Goal: Task Accomplishment & Management: Manage account settings

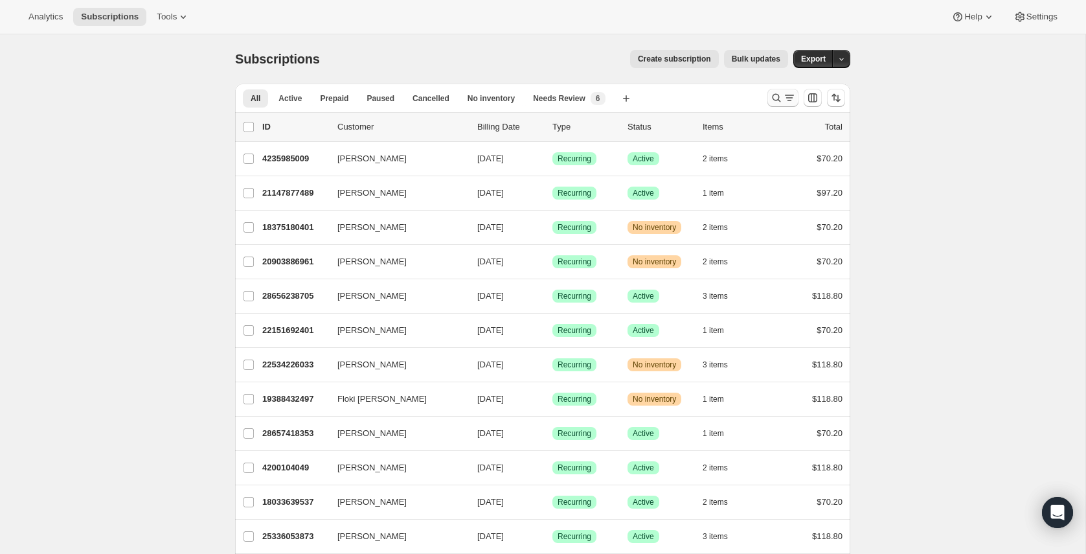
click at [770, 97] on icon "Search and filter results" at bounding box center [776, 97] width 13 height 13
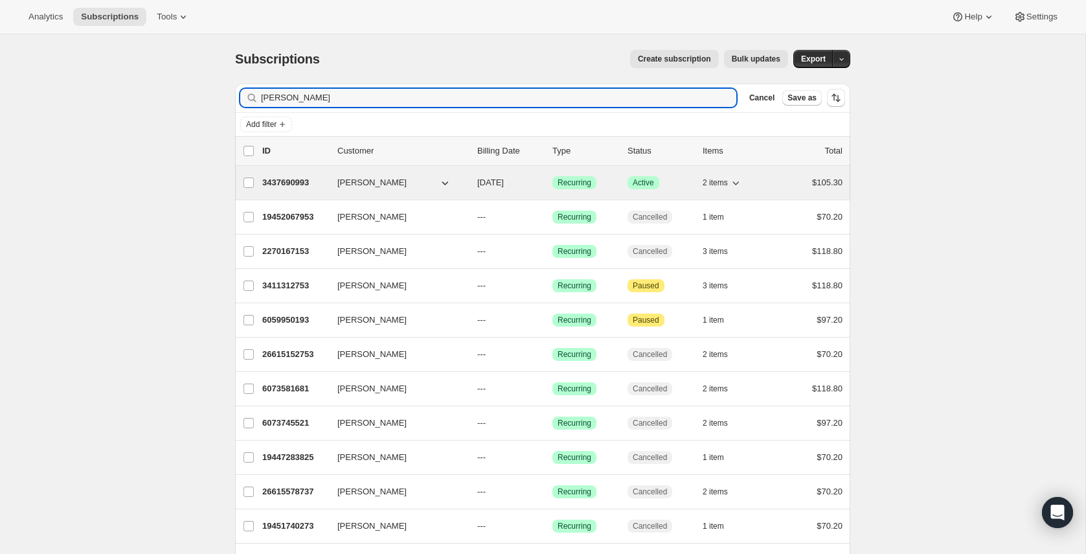
type input "[PERSON_NAME]"
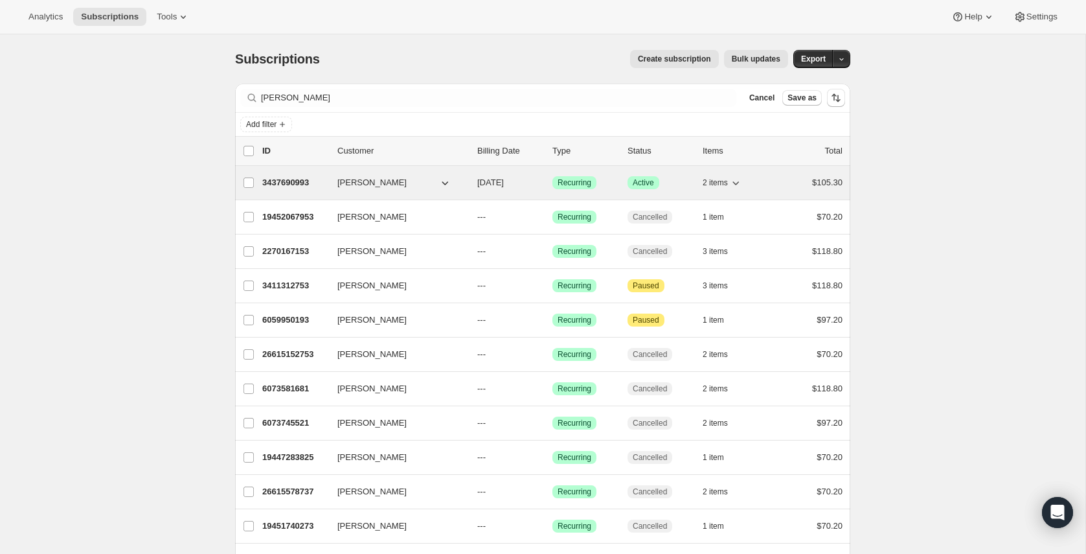
click at [289, 182] on p "3437690993" at bounding box center [294, 182] width 65 height 13
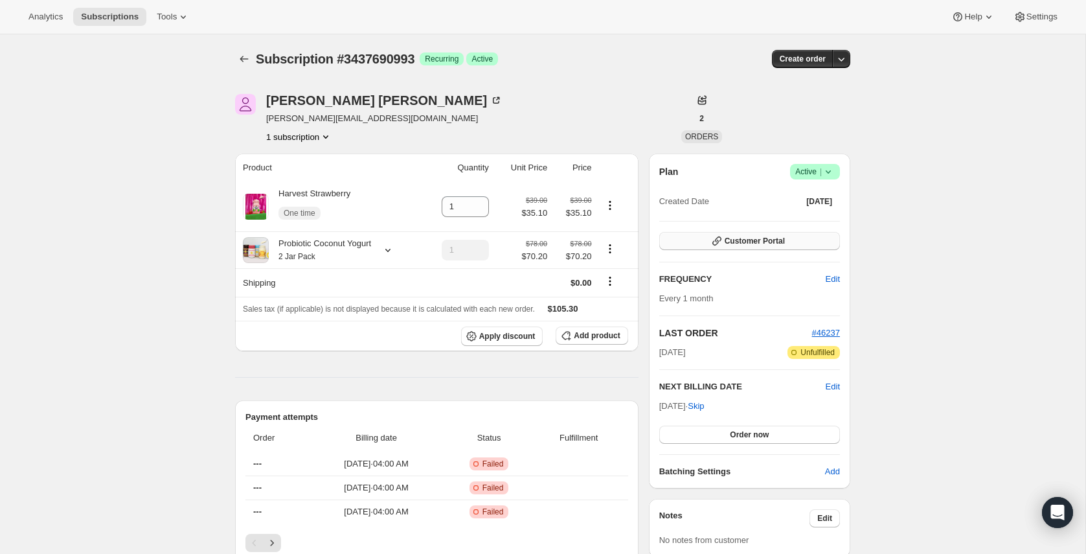
click at [779, 240] on span "Customer Portal" at bounding box center [755, 241] width 60 height 10
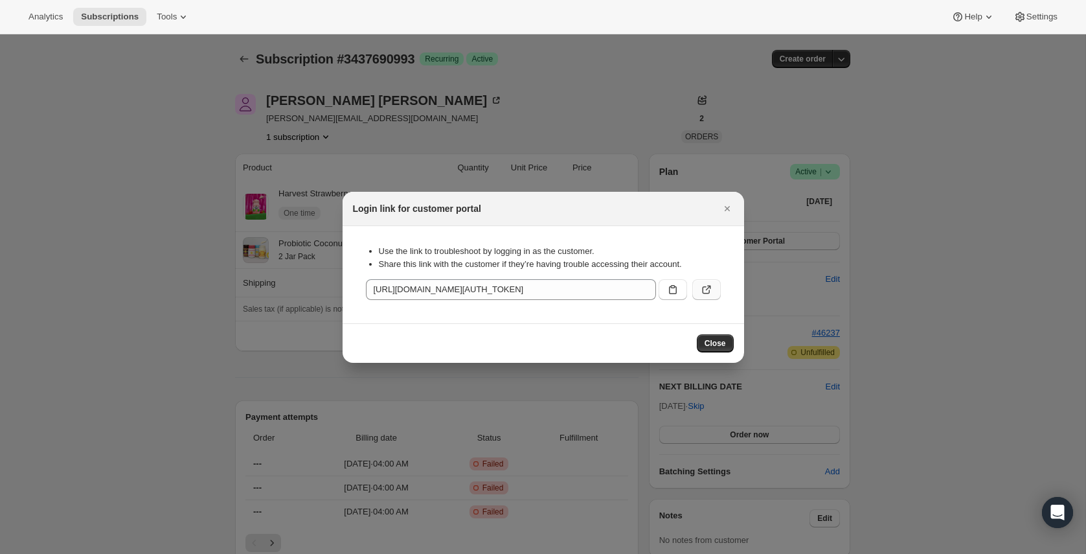
click at [713, 285] on button ":rcf:" at bounding box center [706, 289] width 28 height 21
drag, startPoint x: 729, startPoint y: 205, endPoint x: 701, endPoint y: 197, distance: 28.5
click at [729, 205] on icon "Close" at bounding box center [727, 208] width 13 height 13
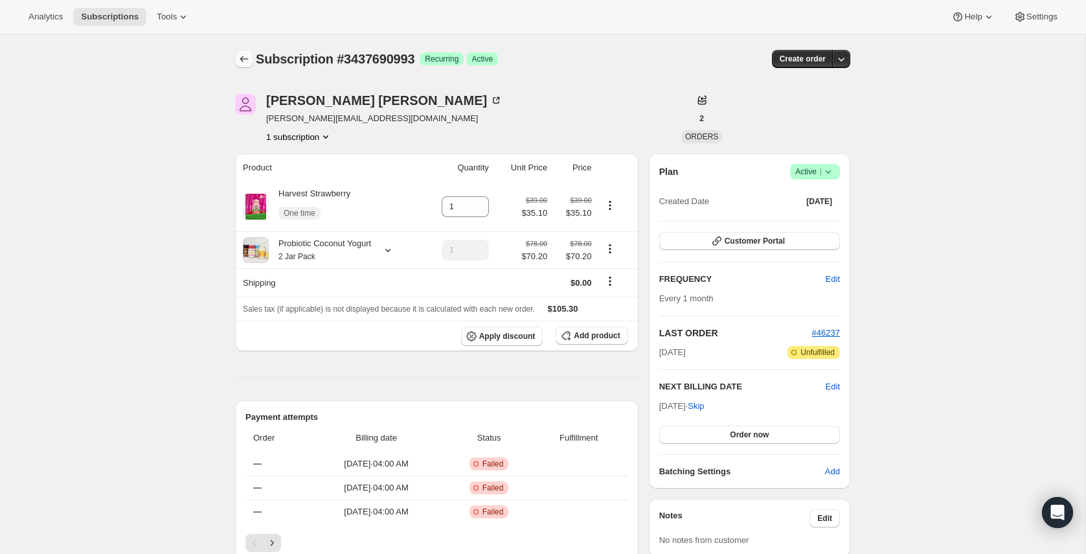
click at [248, 60] on icon "Subscriptions" at bounding box center [244, 58] width 13 height 13
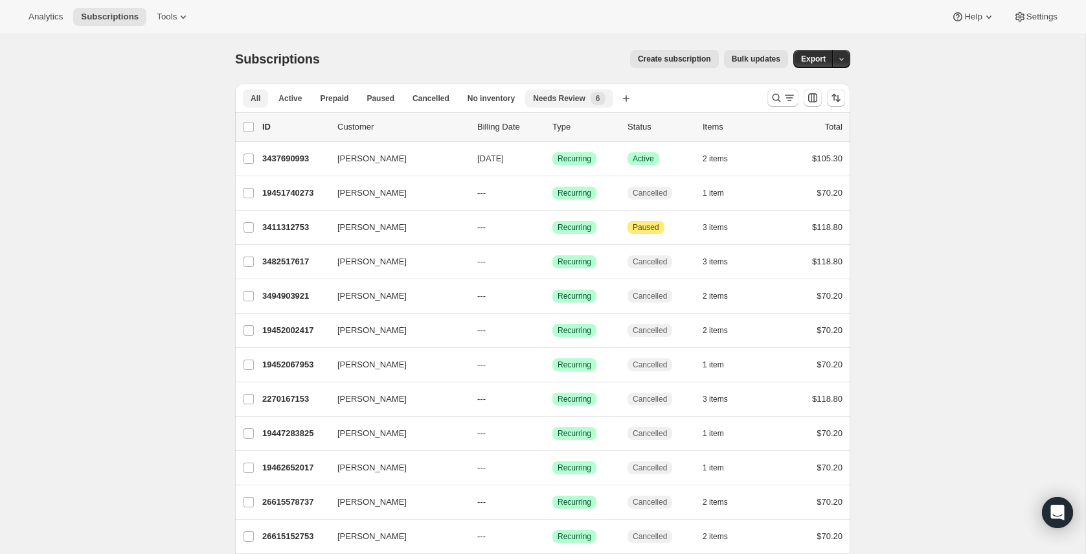
click at [574, 97] on span "Needs Review" at bounding box center [559, 98] width 52 height 10
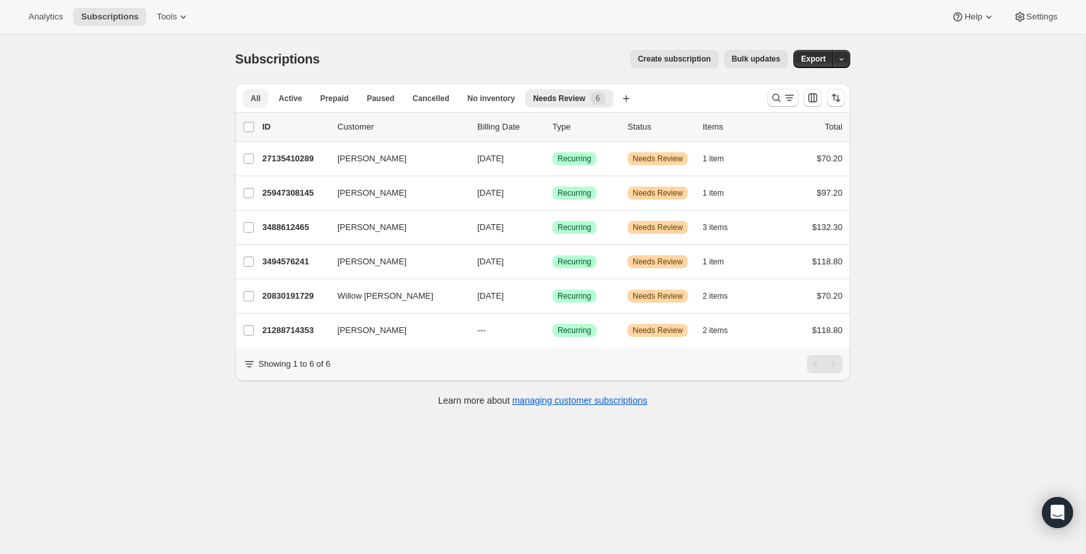
click at [259, 95] on span "All" at bounding box center [256, 98] width 10 height 10
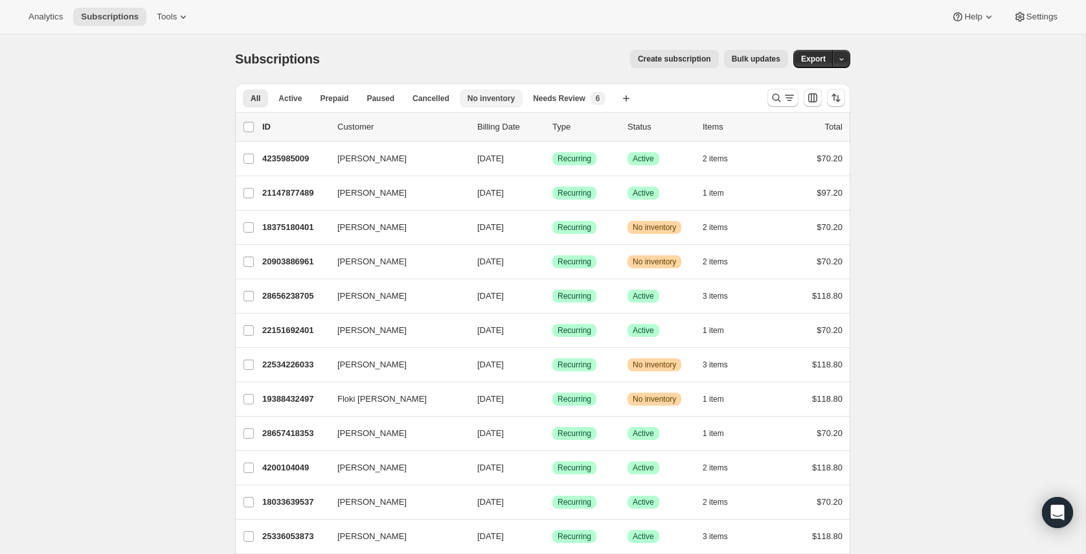
click at [480, 98] on span "No inventory" at bounding box center [491, 98] width 47 height 10
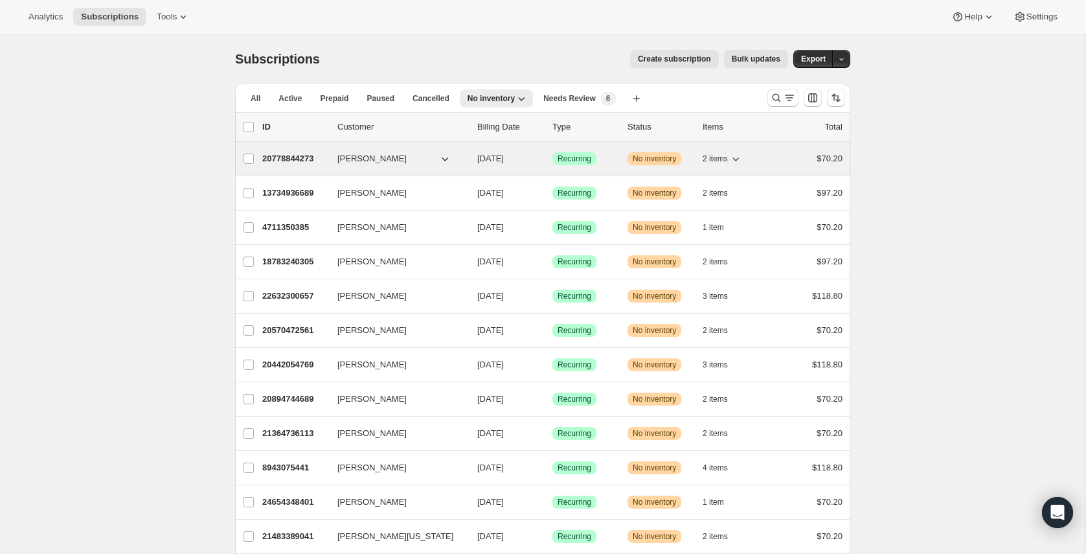
click at [726, 156] on span "2 items" at bounding box center [715, 158] width 25 height 10
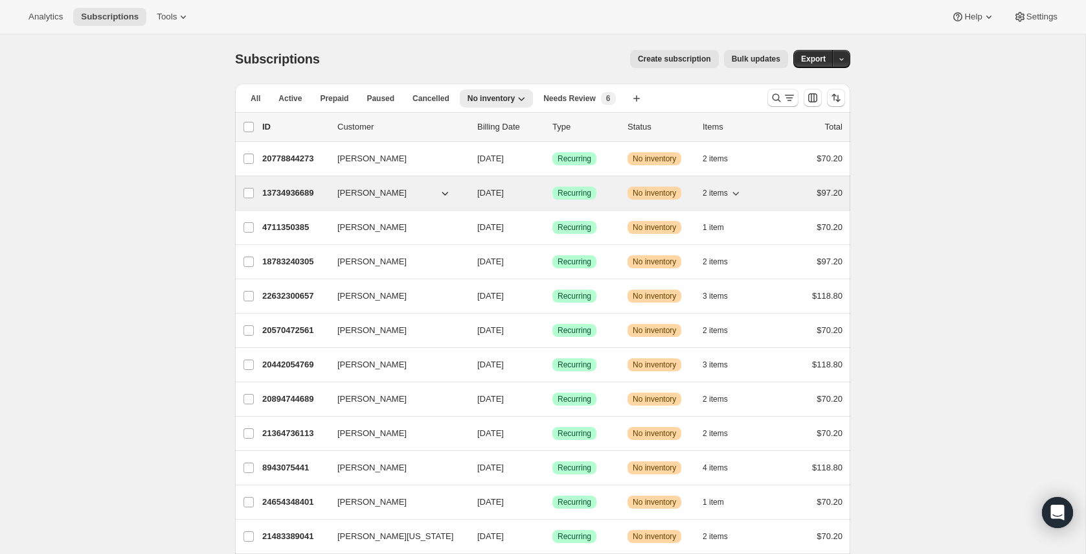
click at [734, 187] on icon "button" at bounding box center [735, 193] width 13 height 13
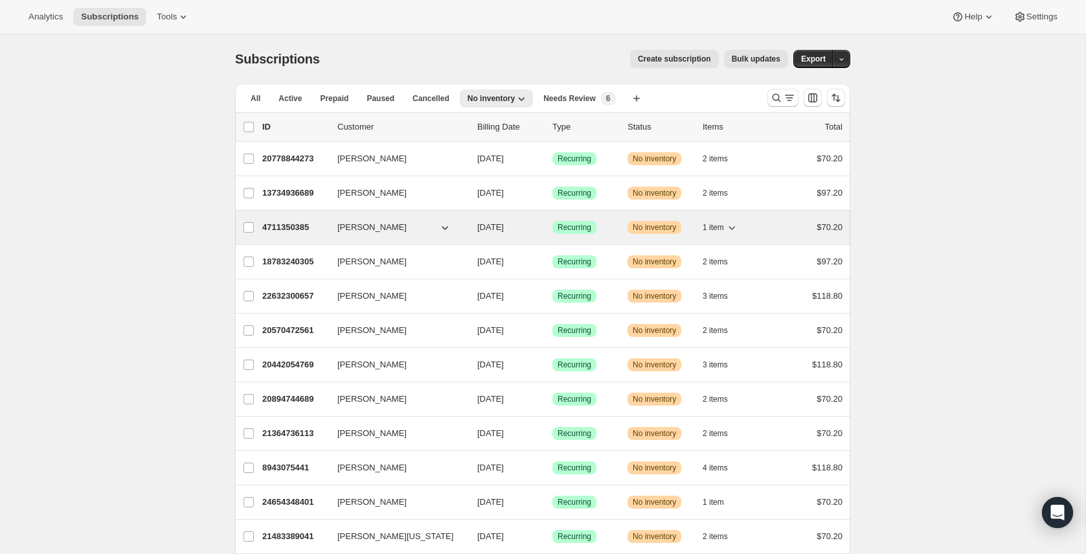
click at [727, 230] on icon "button" at bounding box center [731, 227] width 13 height 13
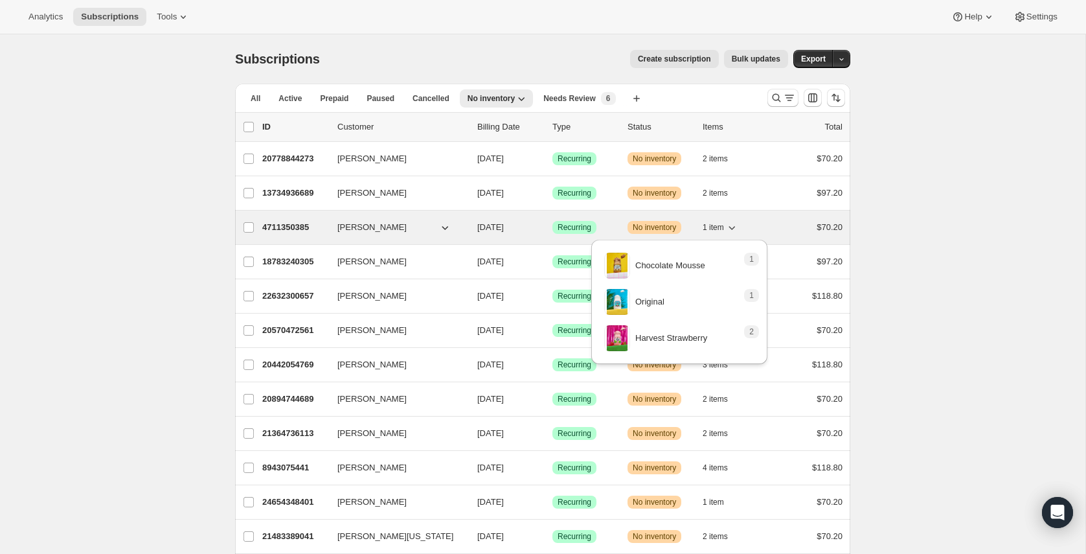
click at [733, 221] on icon "button" at bounding box center [731, 227] width 13 height 13
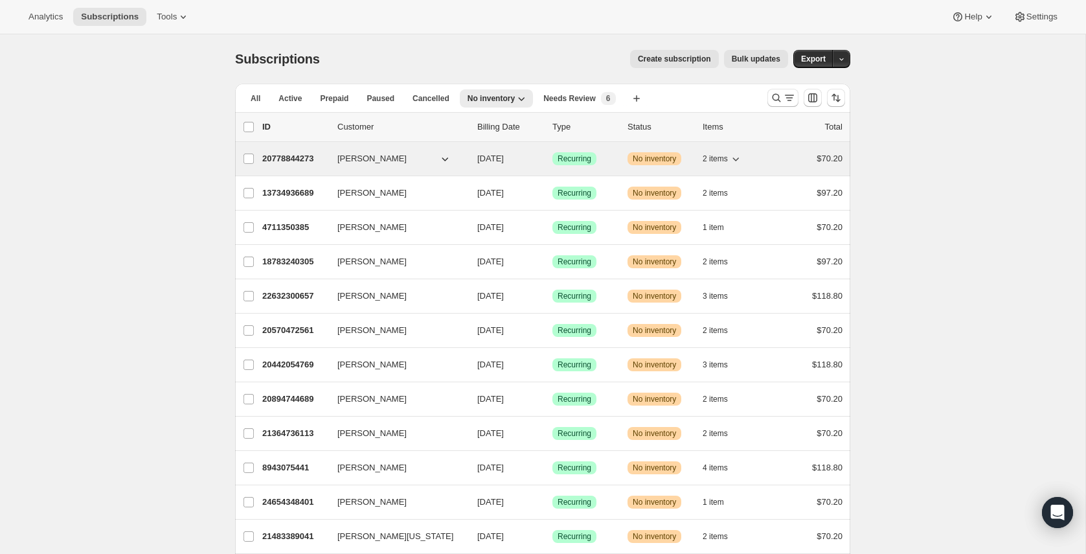
click at [728, 157] on span "2 items" at bounding box center [715, 158] width 25 height 10
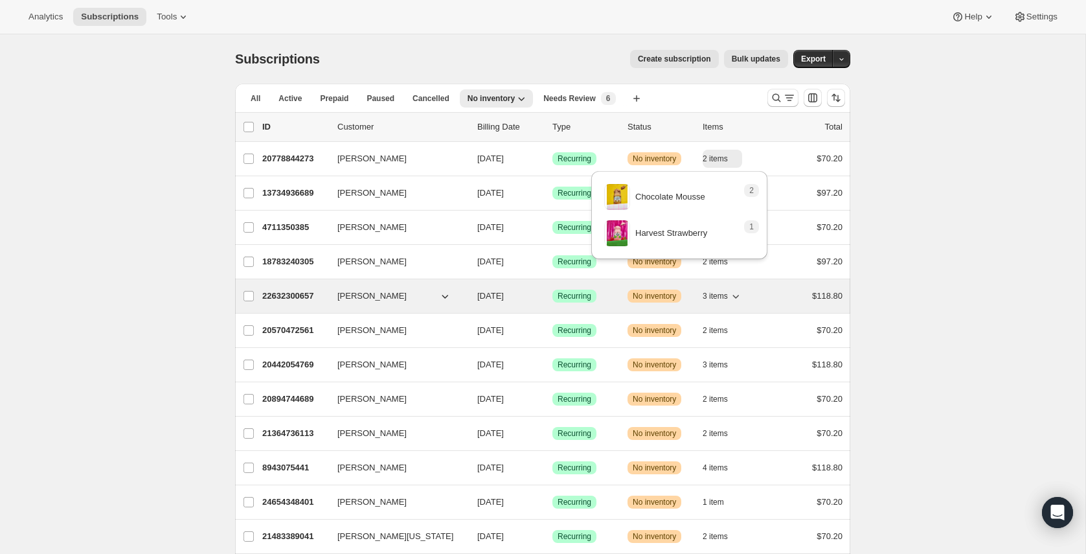
click at [744, 288] on div "3 items" at bounding box center [735, 296] width 65 height 18
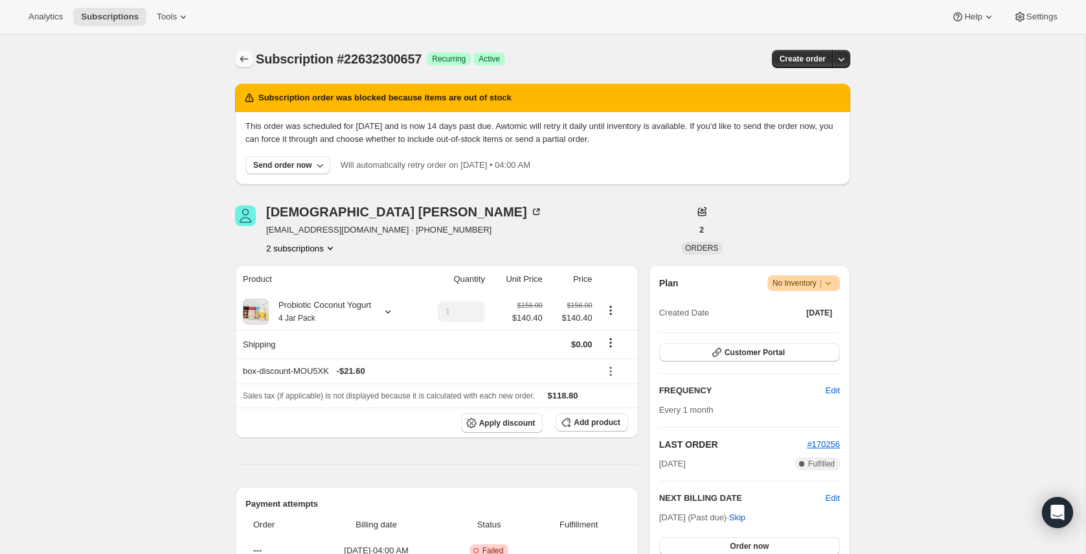
click at [242, 55] on icon "Subscriptions" at bounding box center [244, 58] width 13 height 13
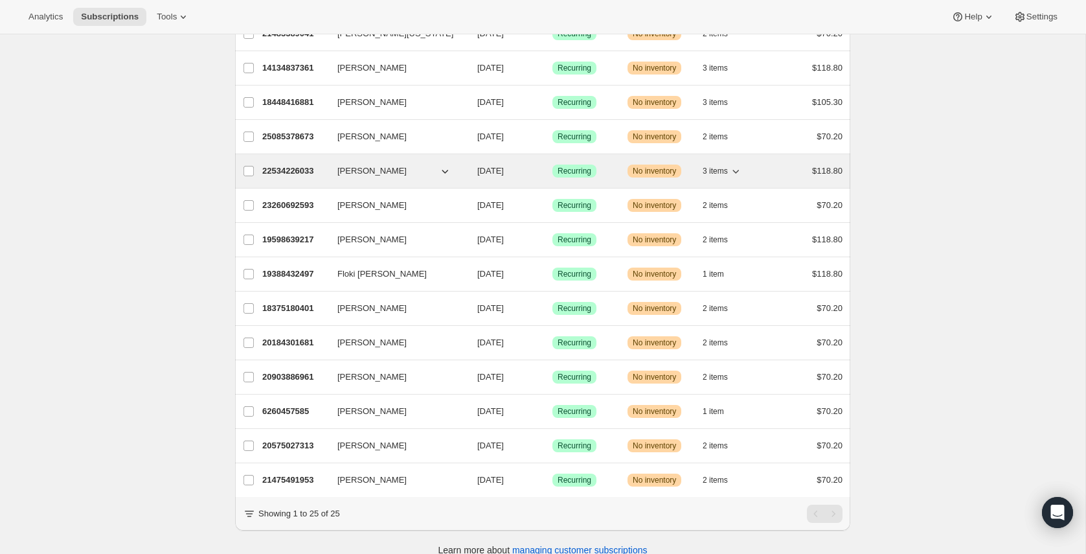
scroll to position [504, 0]
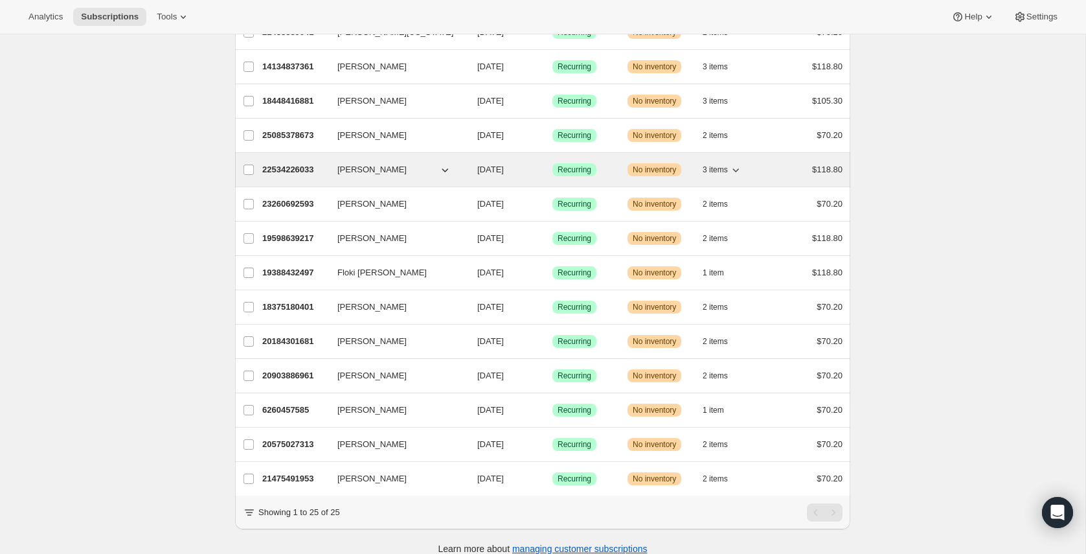
click at [736, 169] on icon "button" at bounding box center [735, 169] width 13 height 13
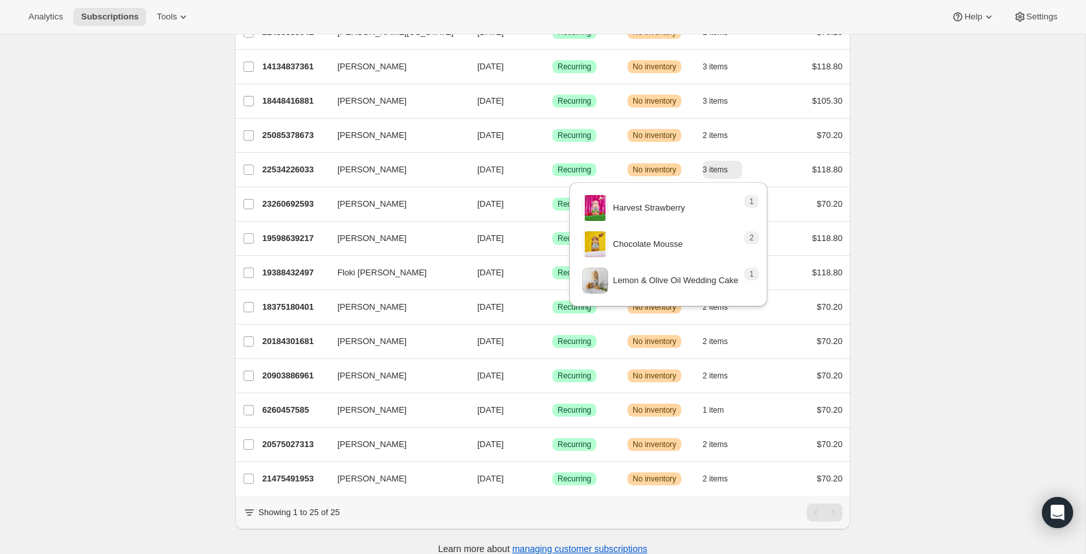
drag, startPoint x: 907, startPoint y: 254, endPoint x: 857, endPoint y: 266, distance: 51.4
click at [907, 254] on div "Subscriptions. This page is ready Subscriptions Create subscription Bulk update…" at bounding box center [543, 49] width 1086 height 1038
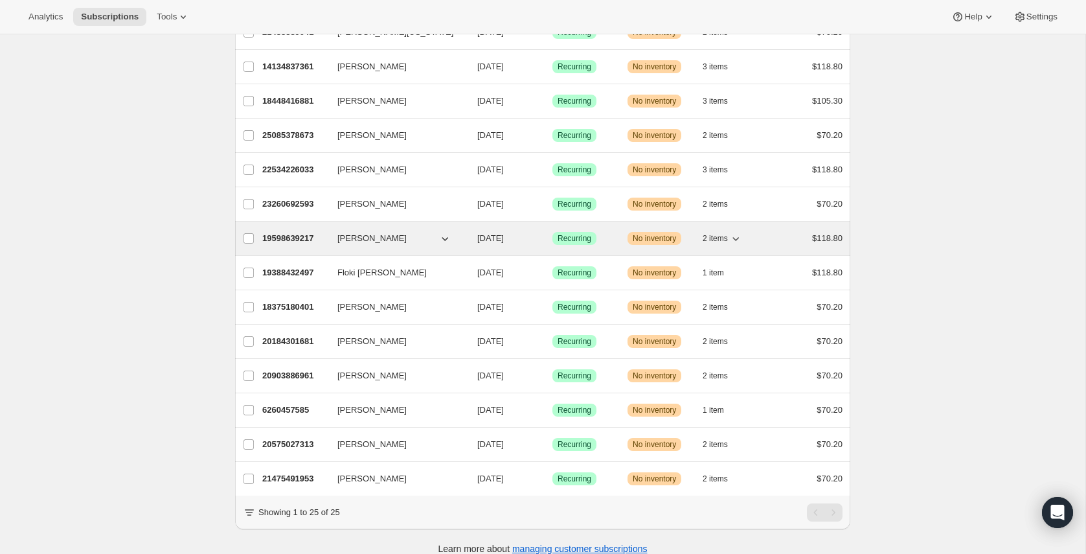
click at [736, 238] on icon "button" at bounding box center [735, 238] width 13 height 13
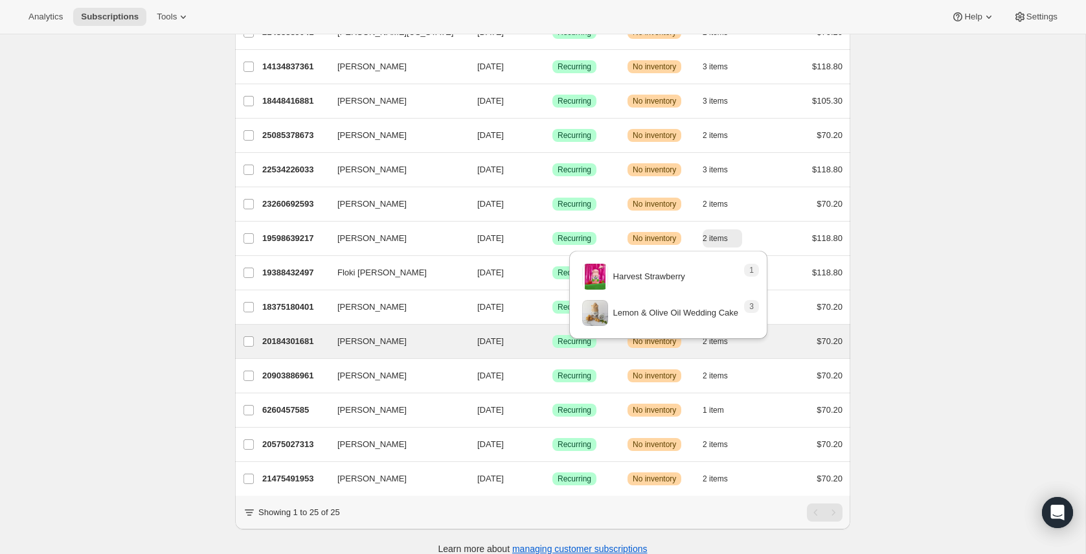
drag, startPoint x: 970, startPoint y: 236, endPoint x: 808, endPoint y: 356, distance: 201.6
click at [970, 236] on div "Subscriptions. This page is ready Subscriptions Create subscription Bulk update…" at bounding box center [543, 49] width 1086 height 1038
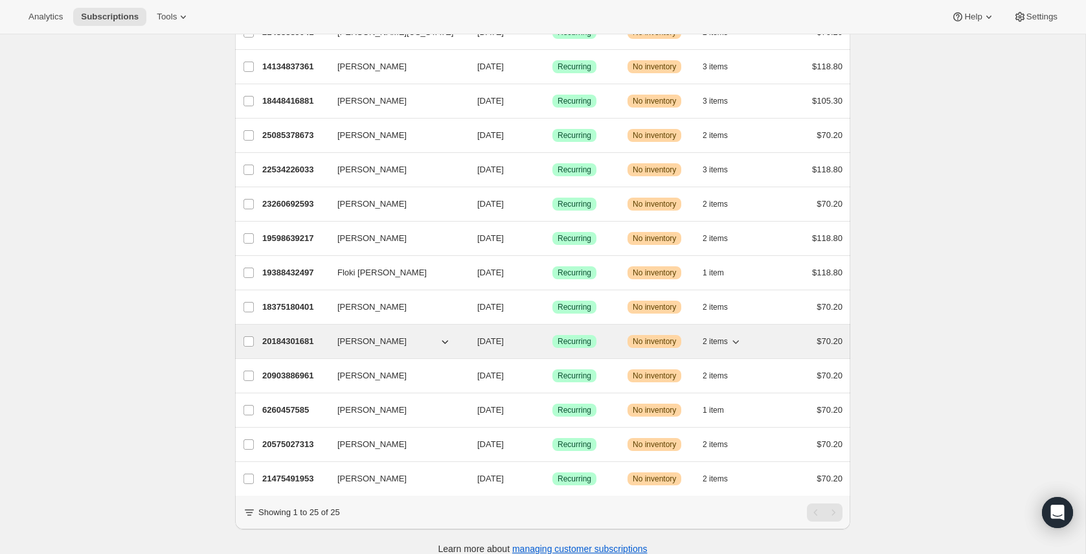
click at [739, 340] on icon "button" at bounding box center [735, 341] width 13 height 13
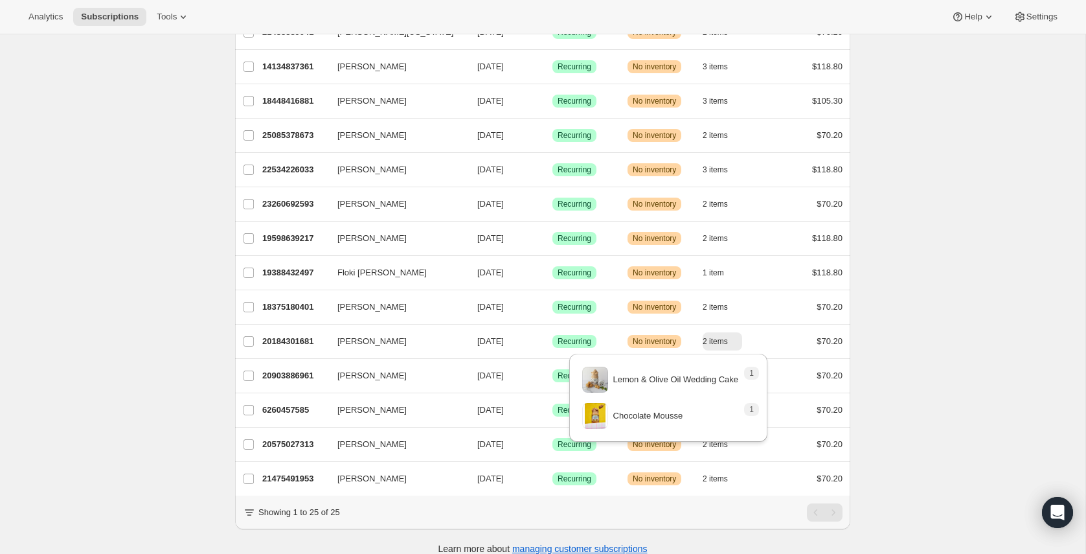
click at [915, 323] on div "Subscriptions. This page is ready Subscriptions Create subscription Bulk update…" at bounding box center [543, 49] width 1086 height 1038
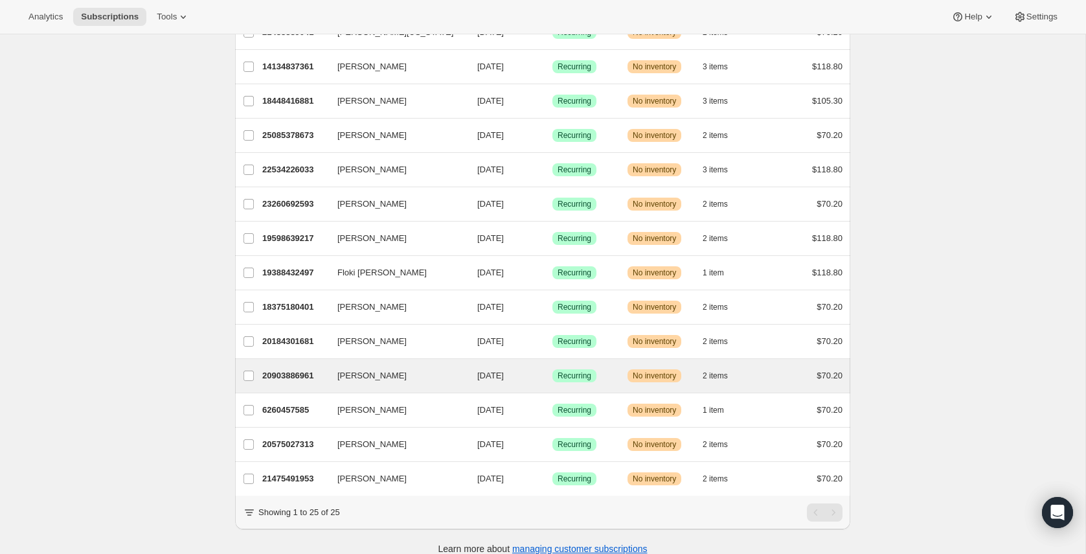
drag, startPoint x: 740, startPoint y: 378, endPoint x: 844, endPoint y: 371, distance: 103.9
click at [741, 378] on icon "button" at bounding box center [735, 375] width 13 height 13
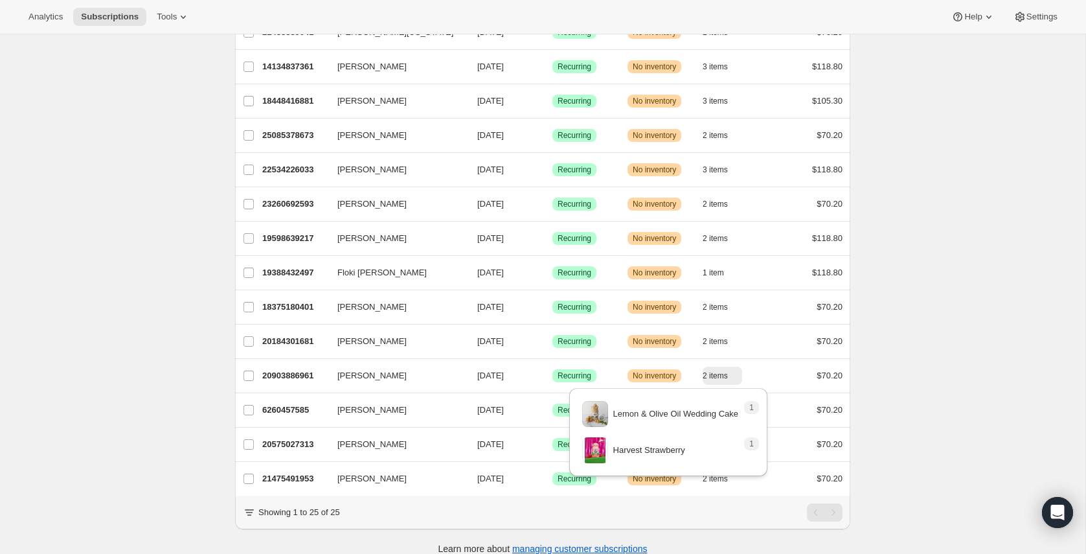
click at [962, 348] on div "Subscriptions. This page is ready Subscriptions Create subscription Bulk update…" at bounding box center [543, 49] width 1086 height 1038
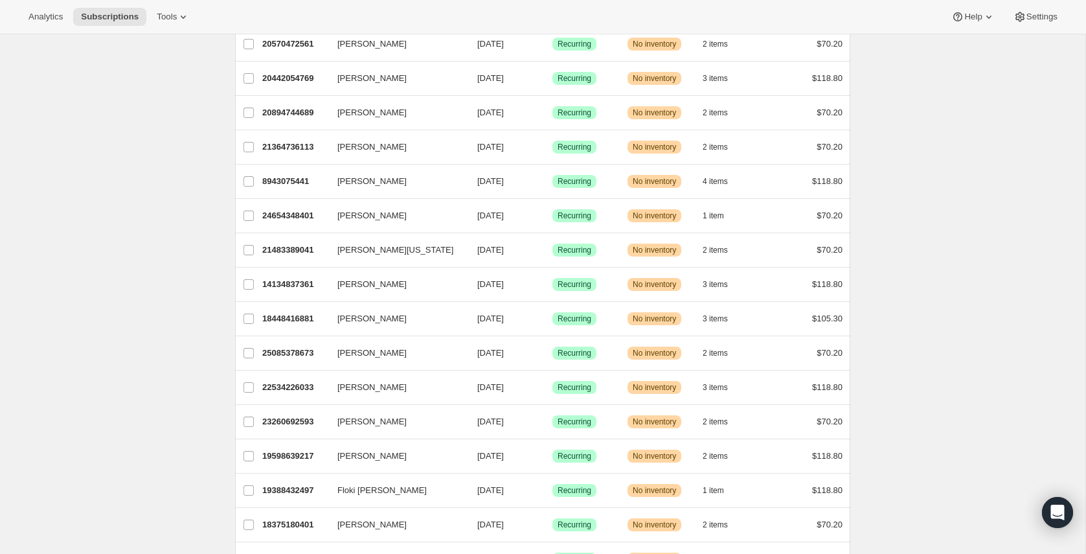
scroll to position [518, 0]
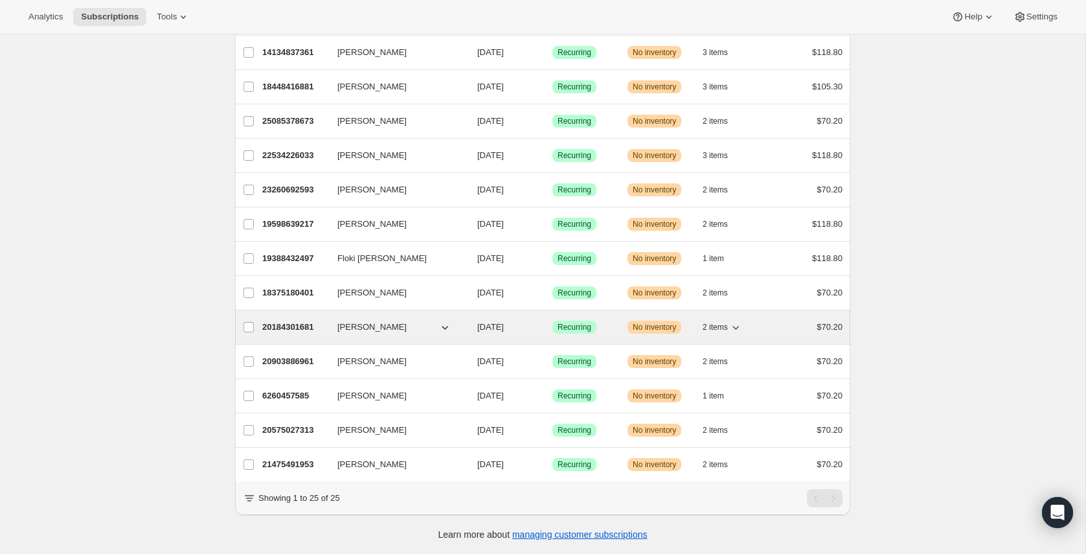
click at [735, 328] on icon "button" at bounding box center [735, 327] width 13 height 13
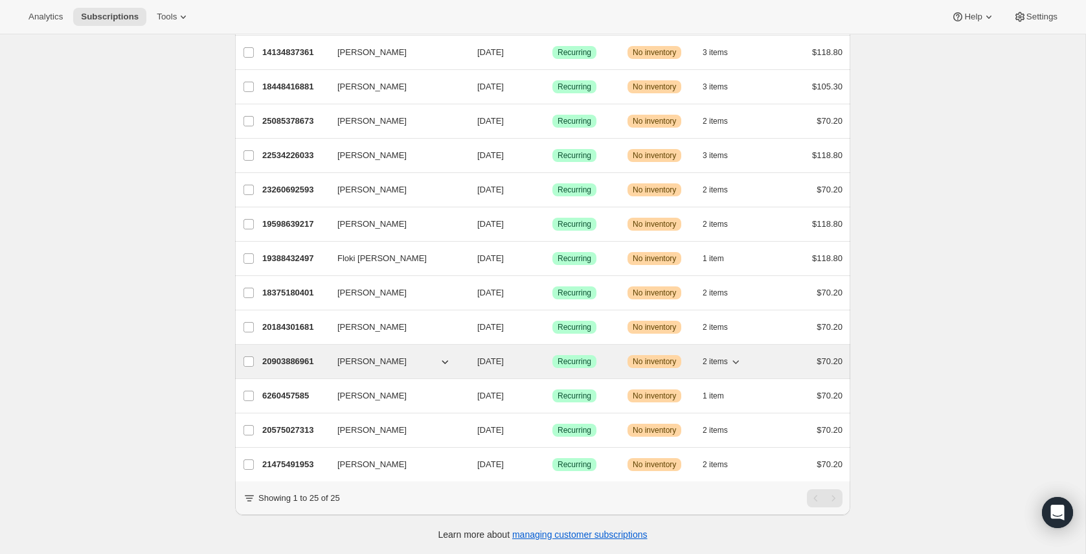
click at [733, 358] on icon "button" at bounding box center [735, 361] width 13 height 13
click at [740, 359] on icon "button" at bounding box center [735, 361] width 13 height 13
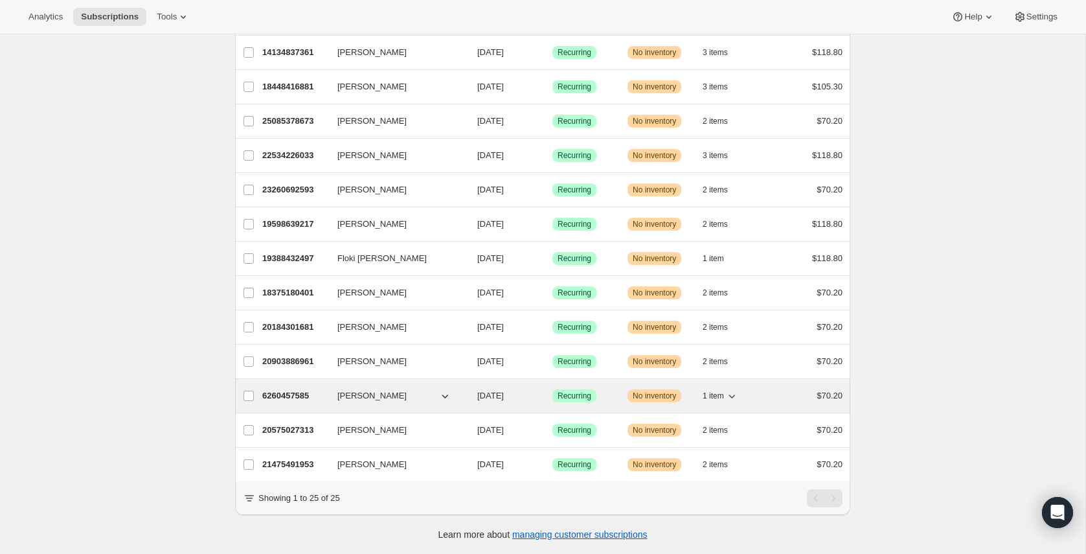
click at [735, 390] on icon "button" at bounding box center [731, 395] width 13 height 13
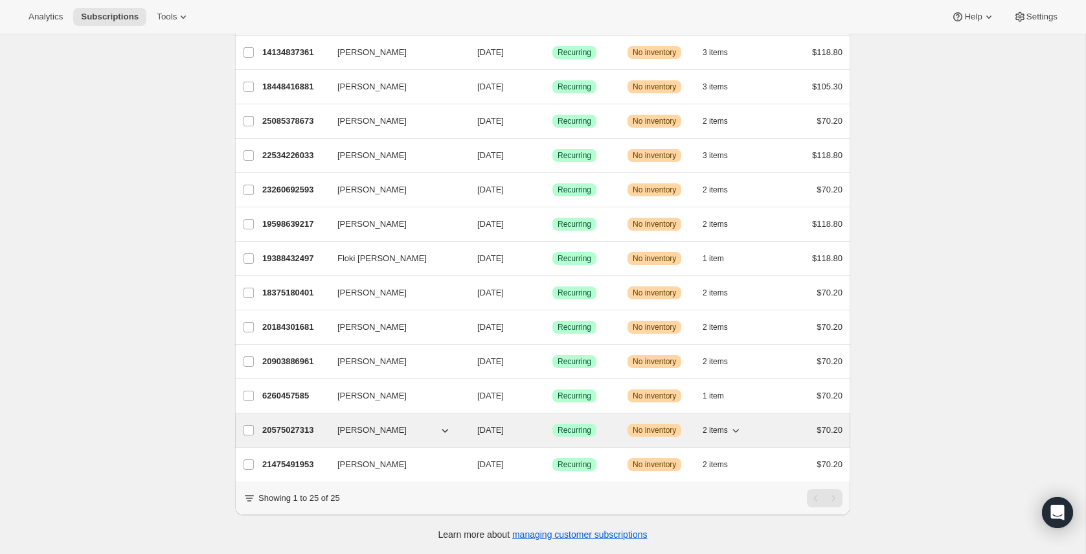
click at [734, 424] on icon "button" at bounding box center [735, 430] width 13 height 13
